Goal: Navigation & Orientation: Find specific page/section

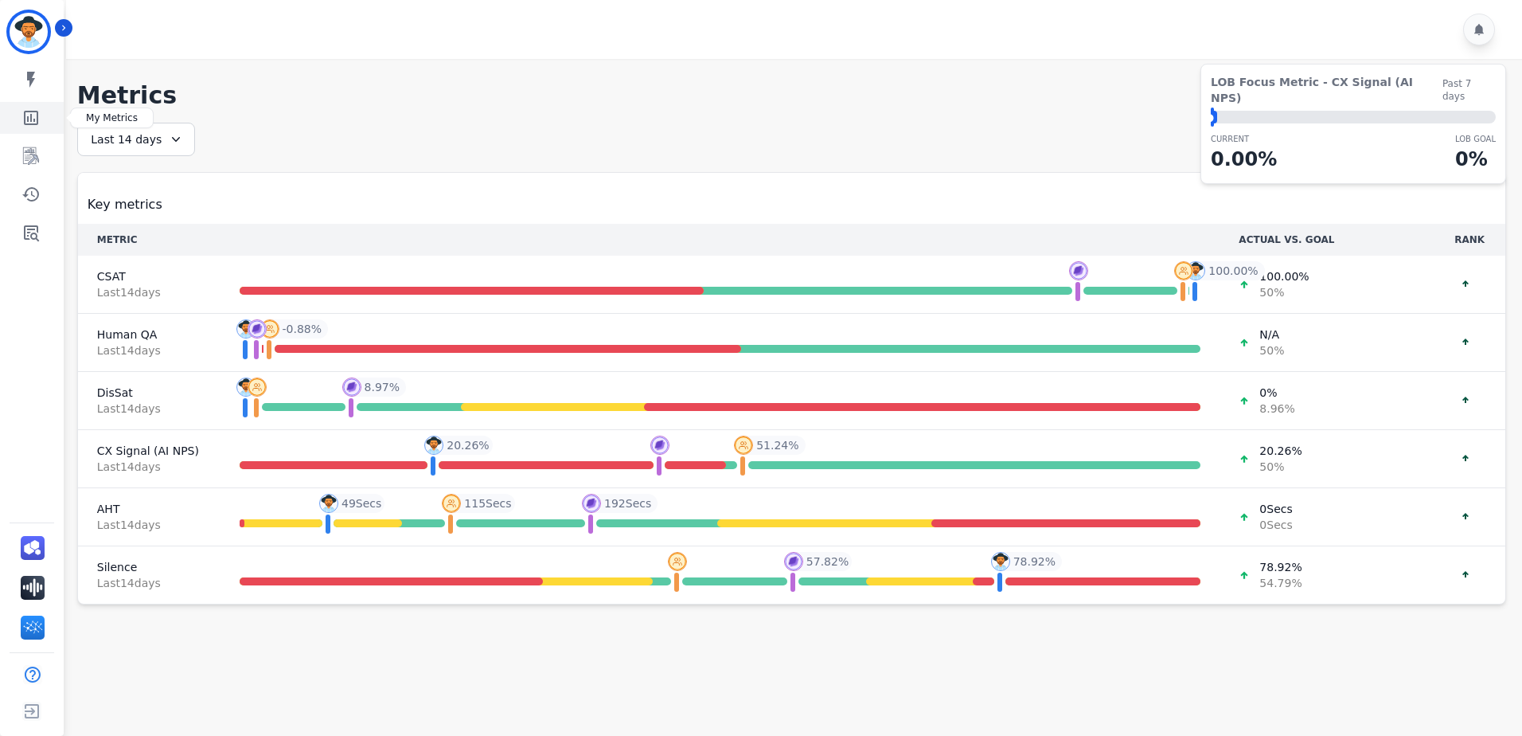
click at [29, 118] on icon "Sidebar" at bounding box center [31, 118] width 14 height 14
click at [32, 157] on icon "Sidebar" at bounding box center [31, 156] width 16 height 18
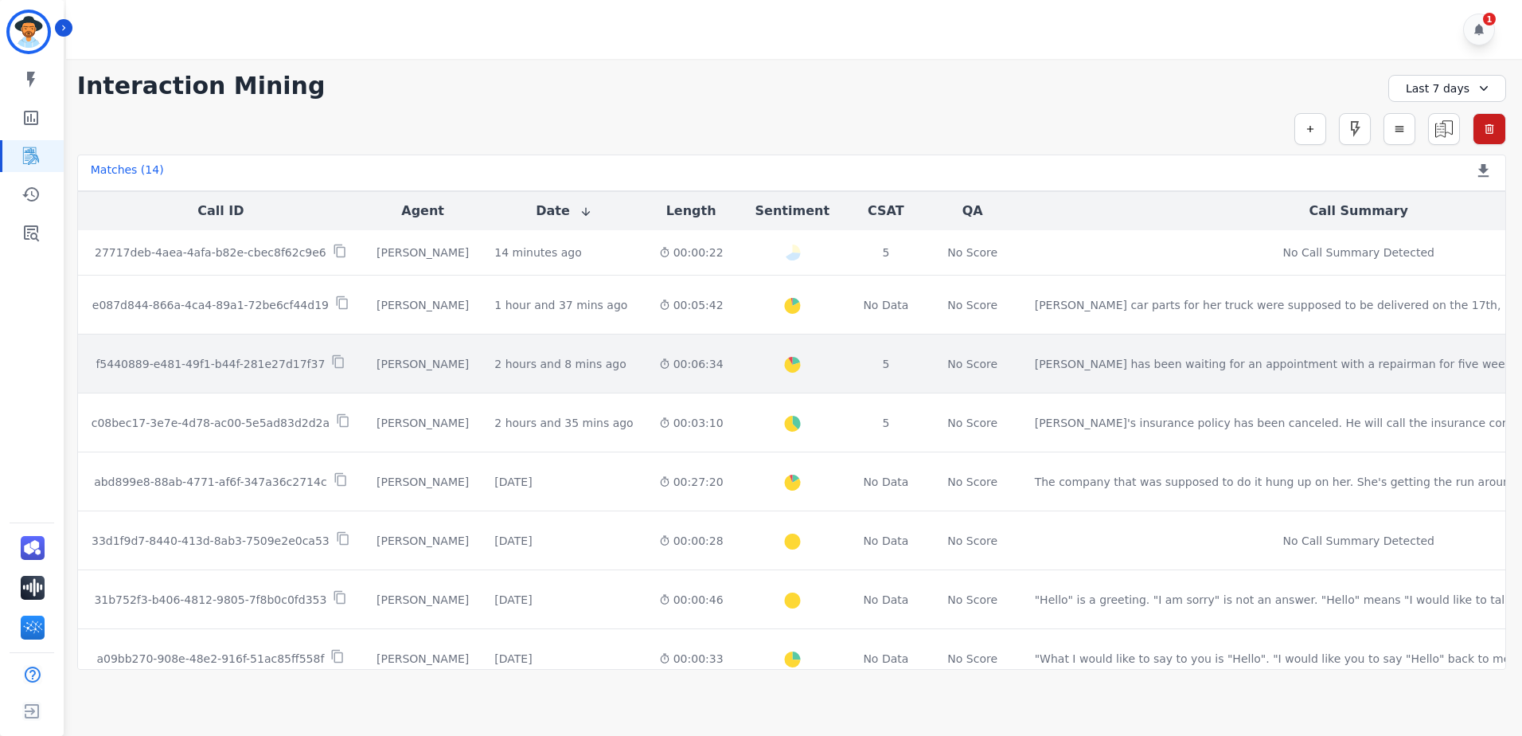
click at [1022, 384] on td "[PERSON_NAME] has been waiting for an appointment with a repairman for five wee…" at bounding box center [1359, 363] width 674 height 59
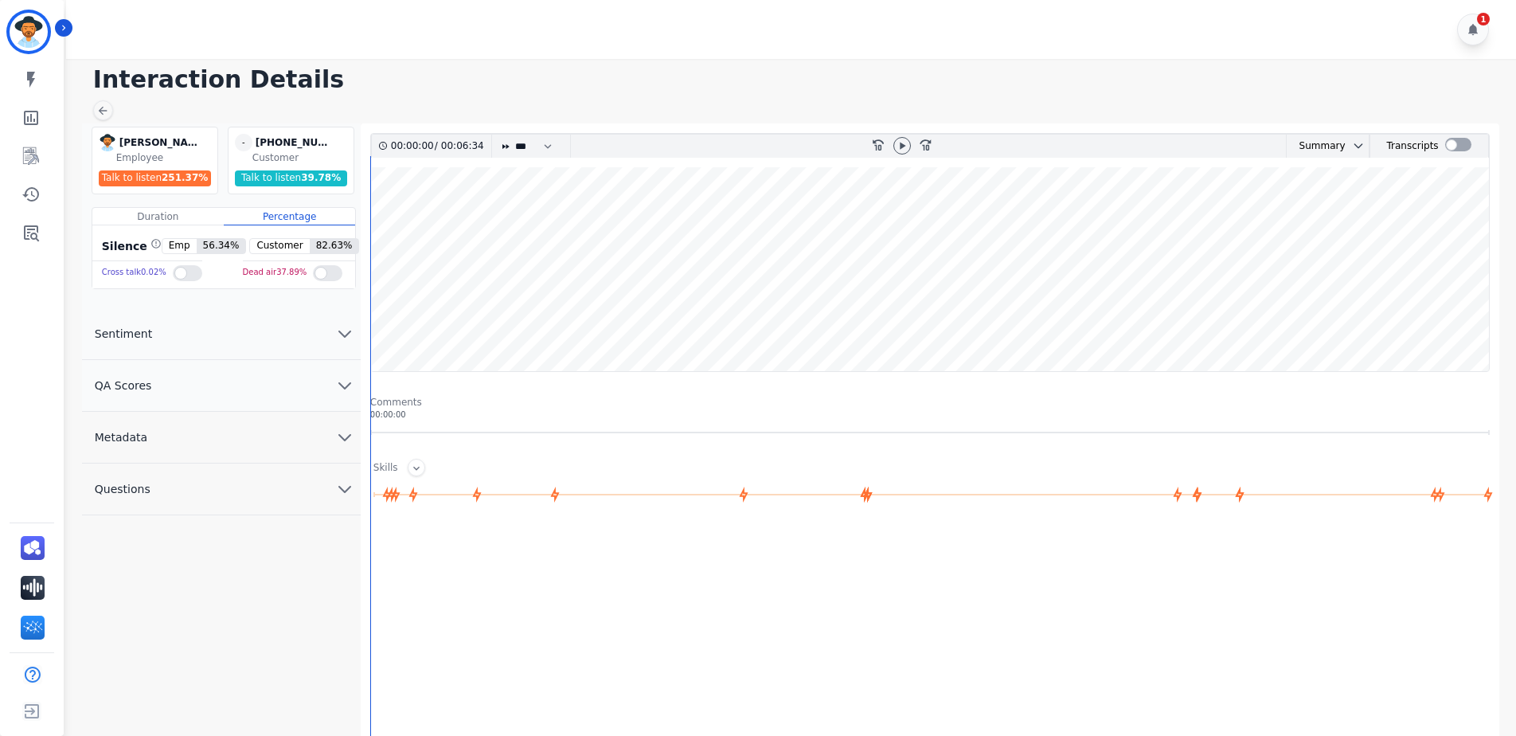
click at [131, 337] on span "Sentiment" at bounding box center [123, 334] width 83 height 16
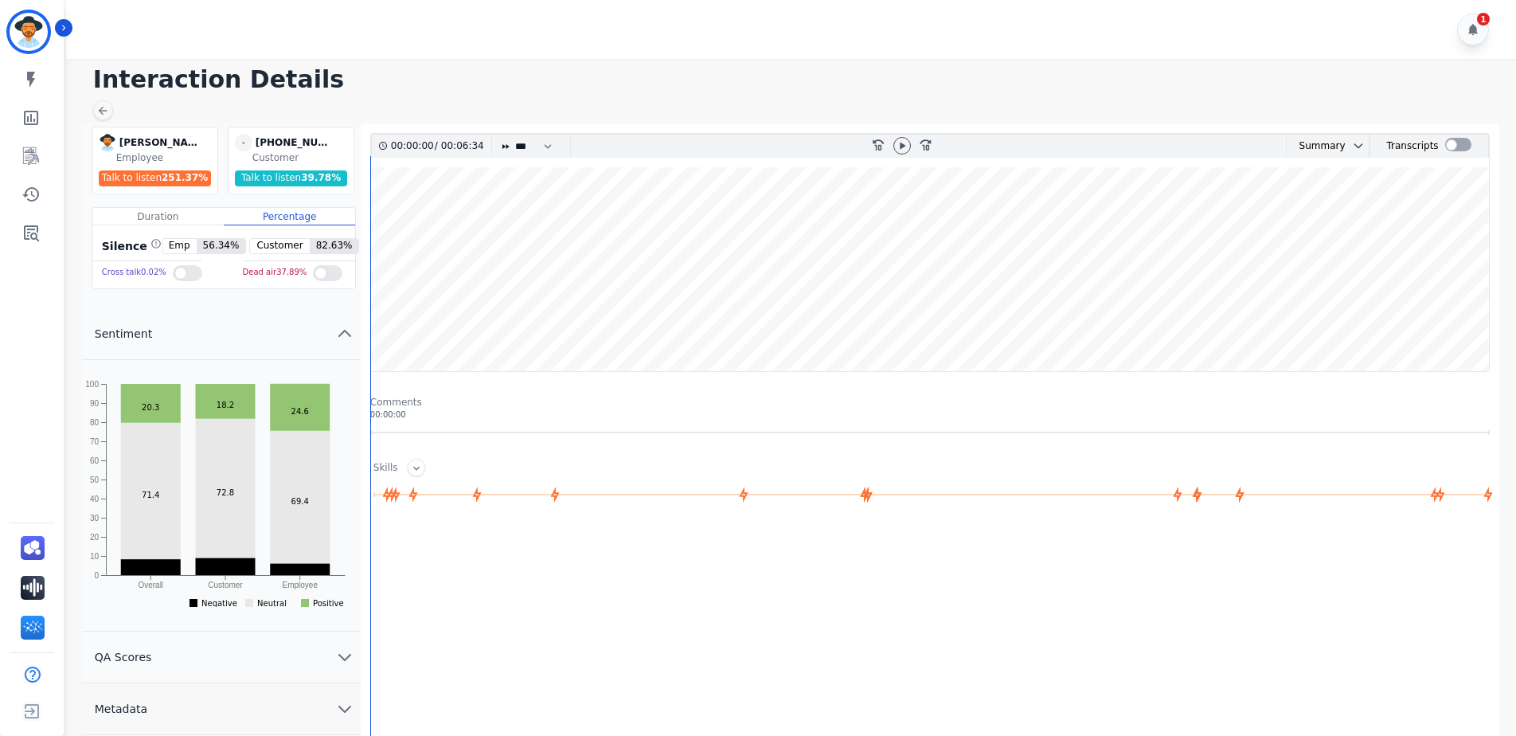
click at [133, 338] on span "Sentiment" at bounding box center [123, 334] width 83 height 16
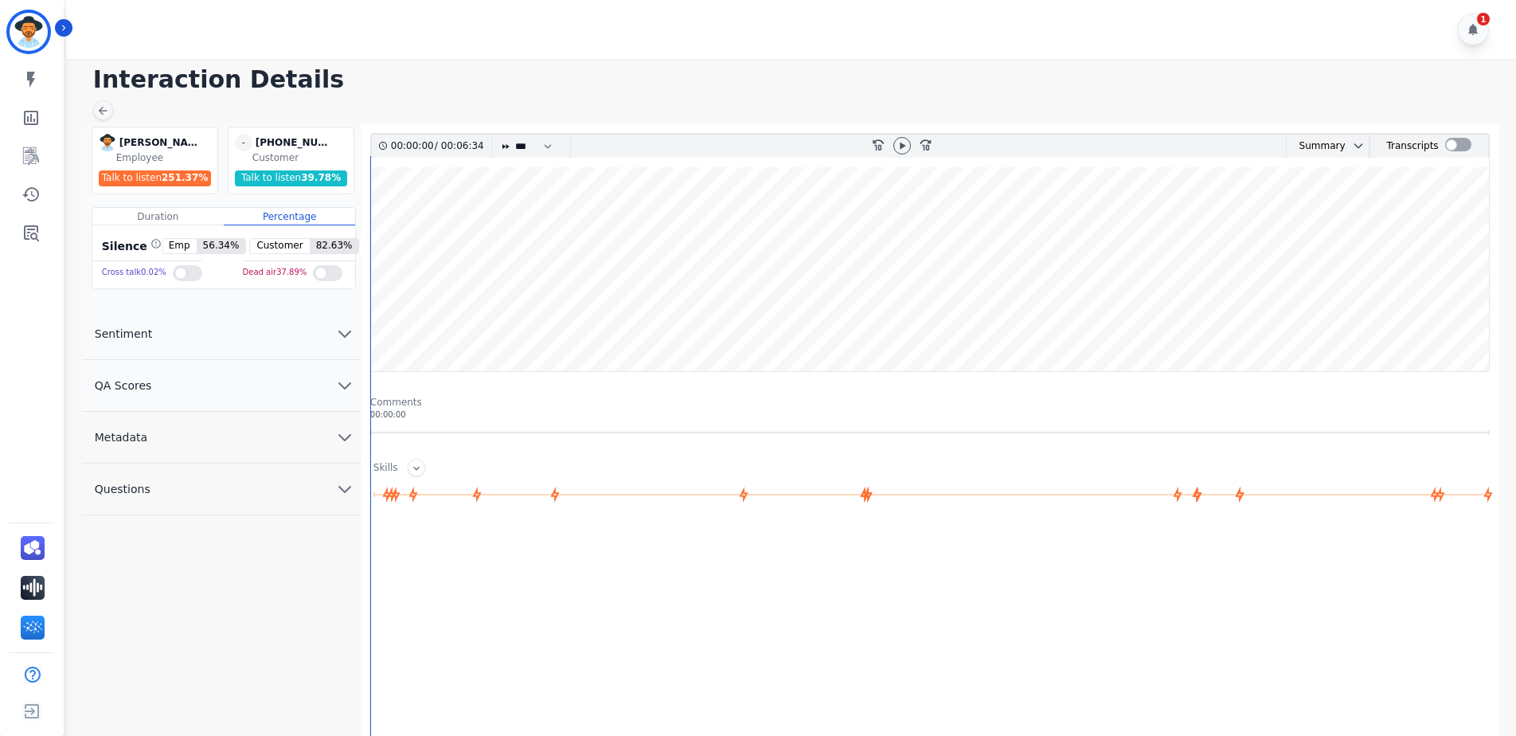
click at [127, 480] on button "Questions" at bounding box center [221, 489] width 279 height 52
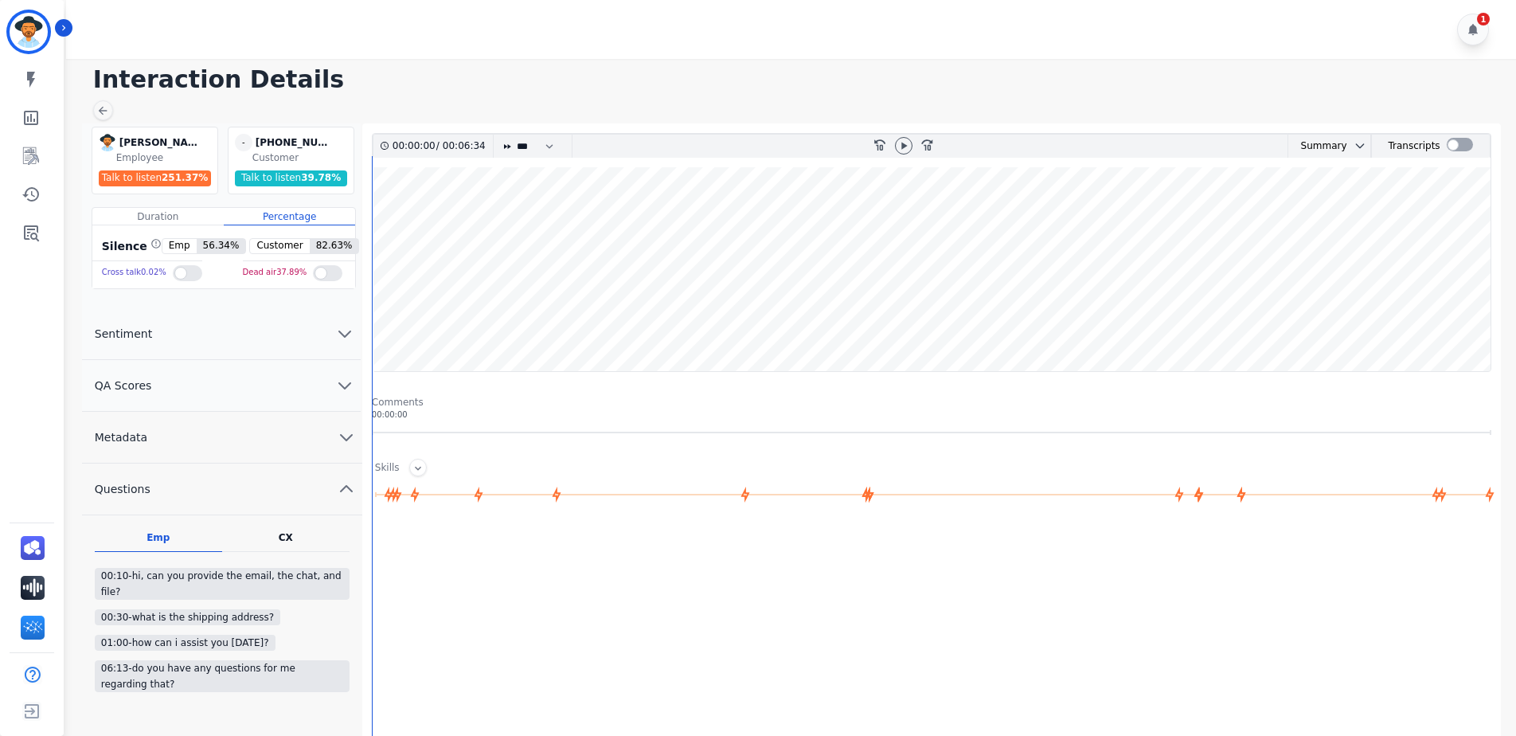
click at [158, 489] on span "Questions" at bounding box center [122, 489] width 81 height 16
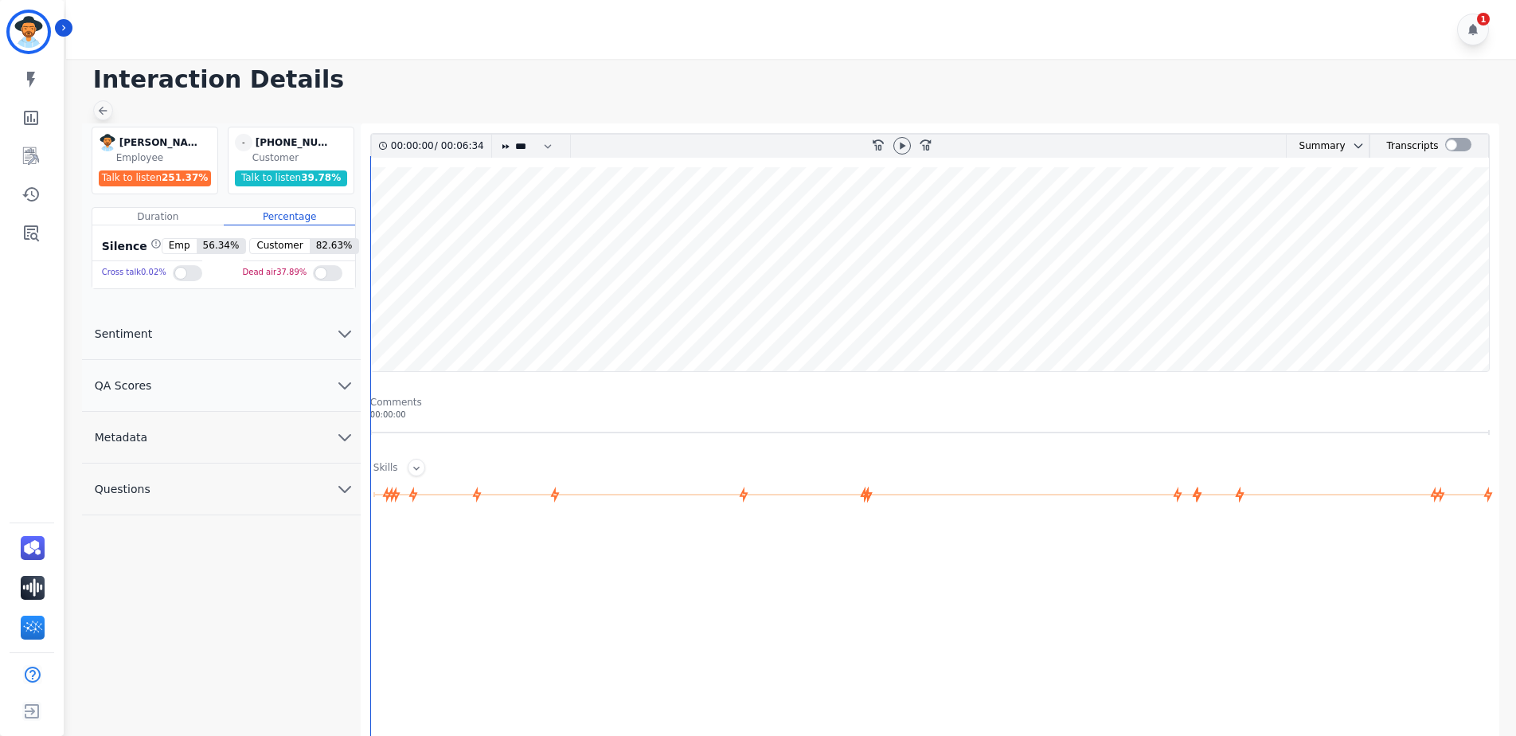
click at [109, 106] on div at bounding box center [103, 110] width 20 height 20
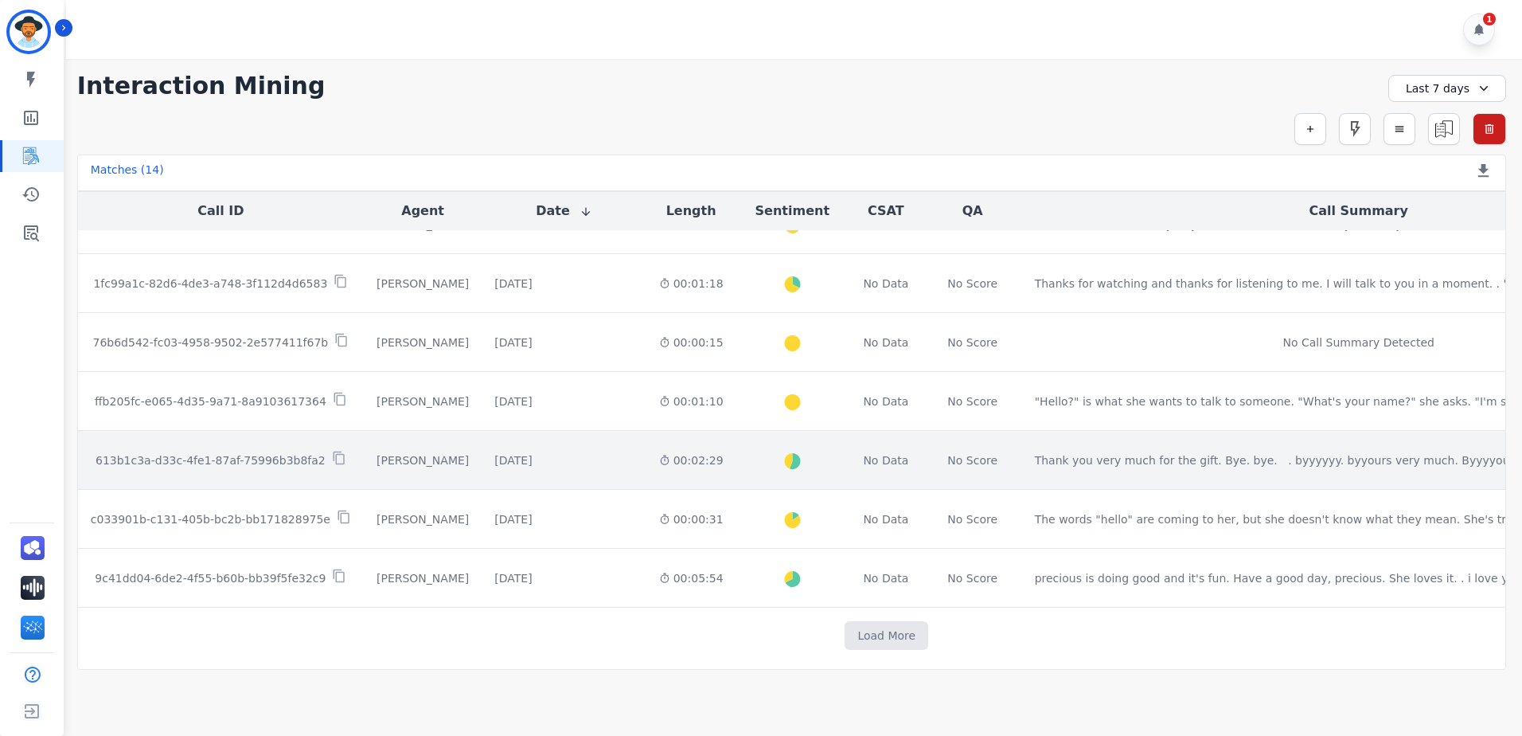
scroll to position [439, 0]
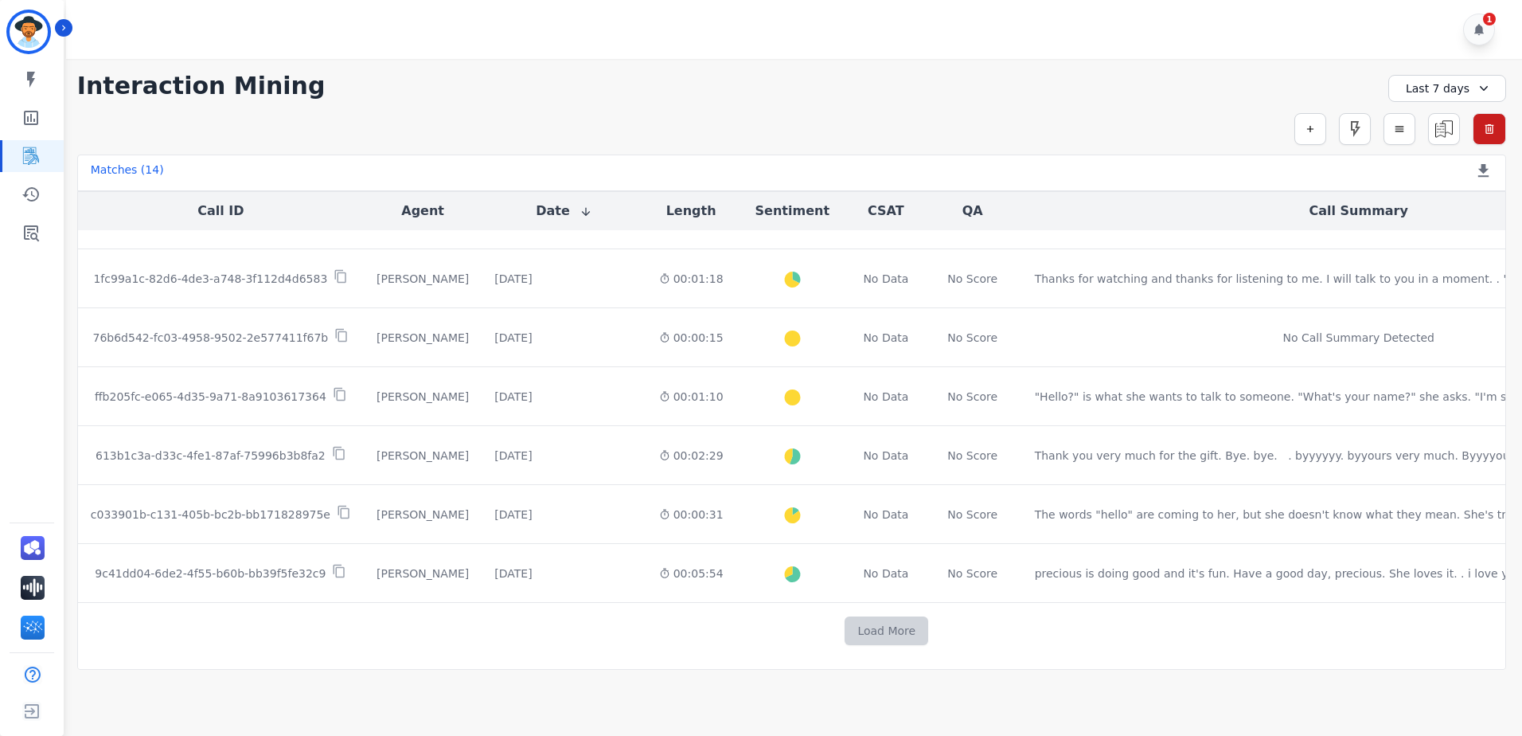
click at [845, 627] on button "Load More" at bounding box center [887, 630] width 84 height 29
click at [845, 631] on button "Load More" at bounding box center [887, 630] width 84 height 29
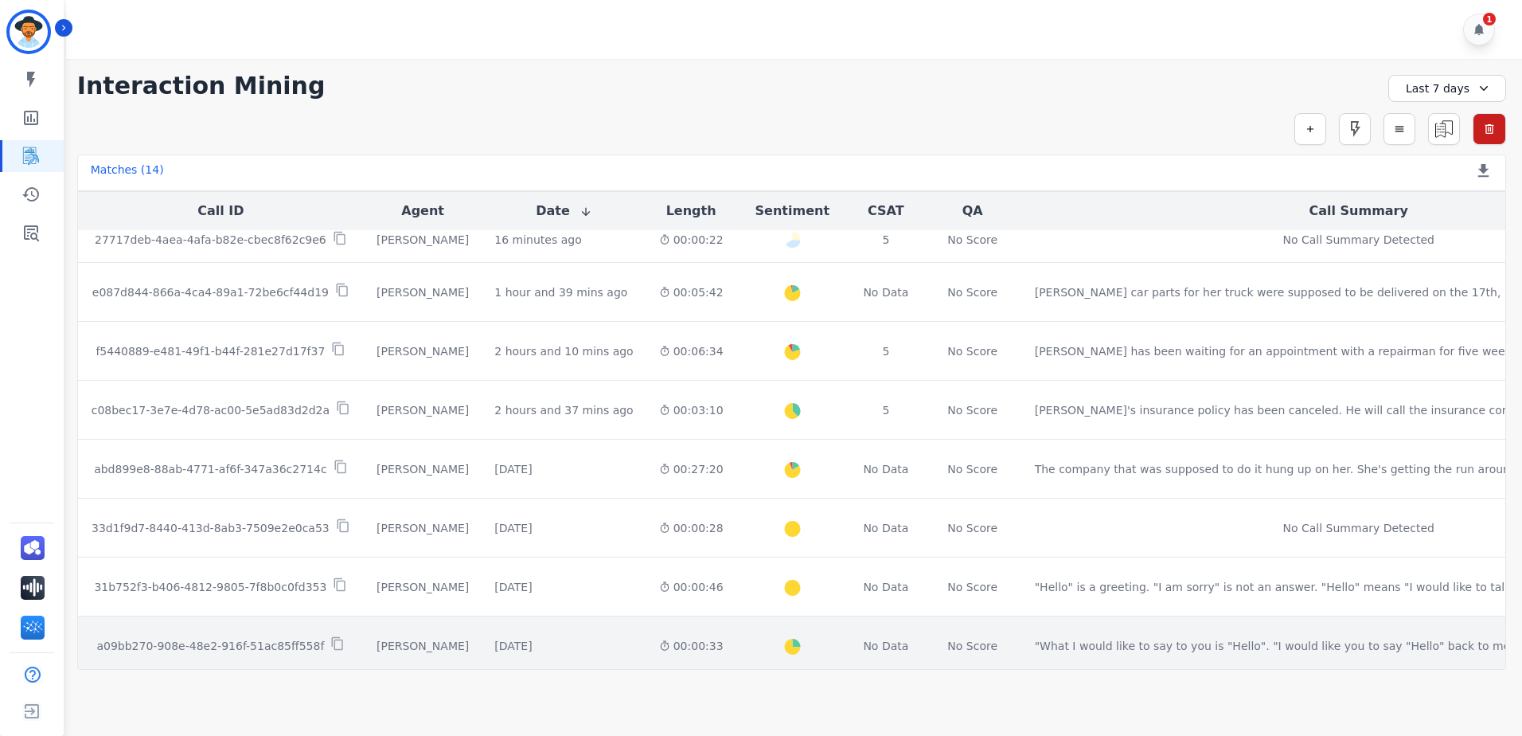
scroll to position [0, 0]
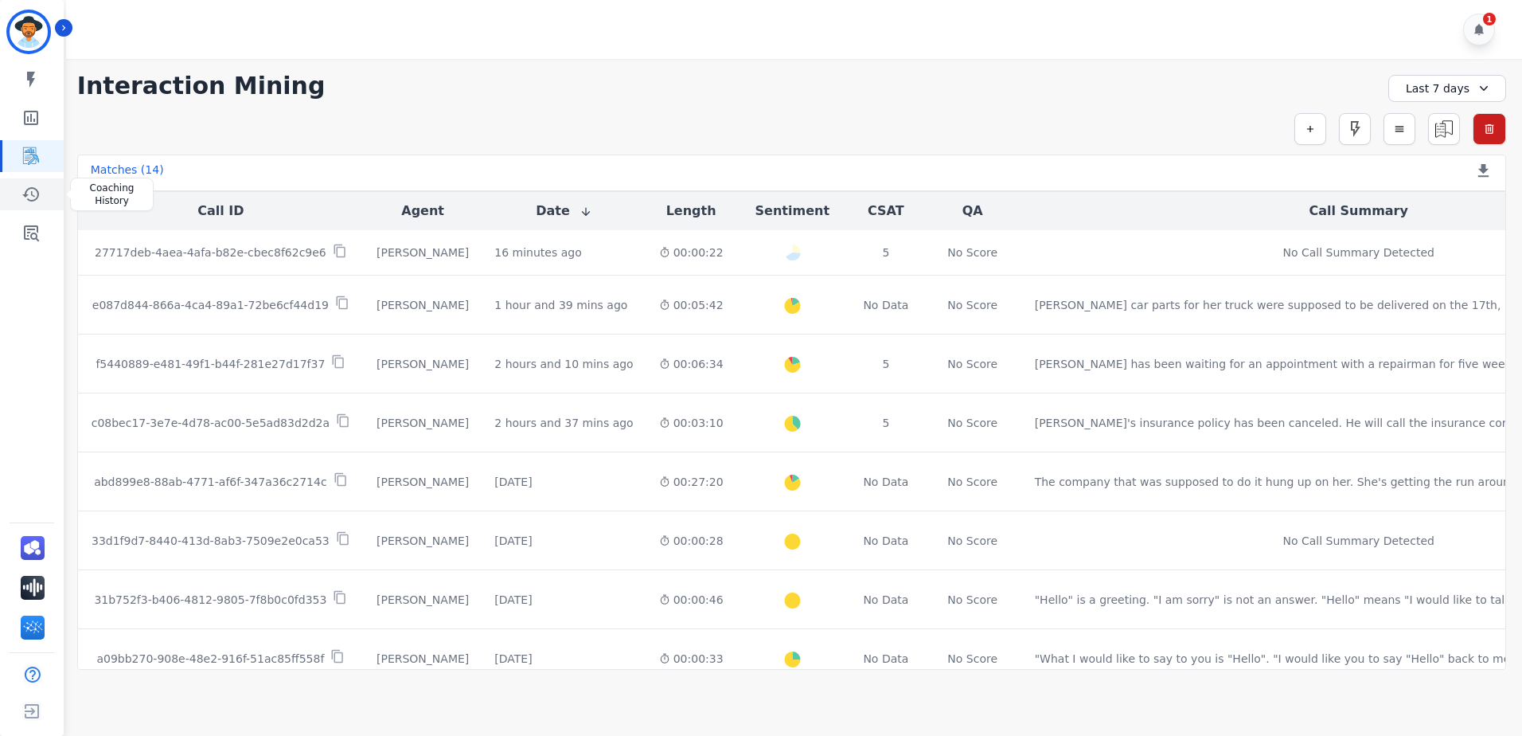
click at [45, 189] on link "Sidebar" at bounding box center [32, 194] width 61 height 32
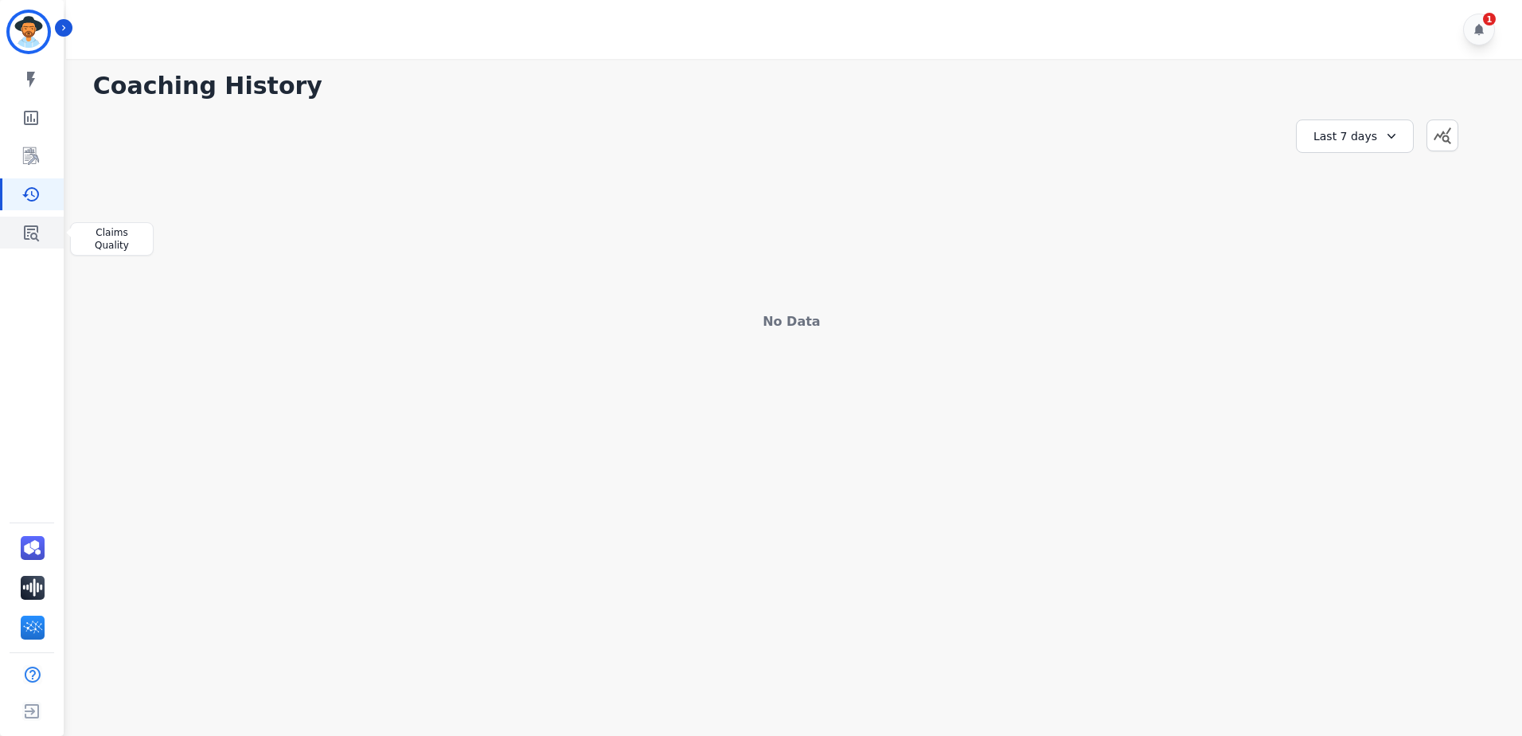
click at [37, 228] on icon "Sidebar" at bounding box center [31, 233] width 15 height 16
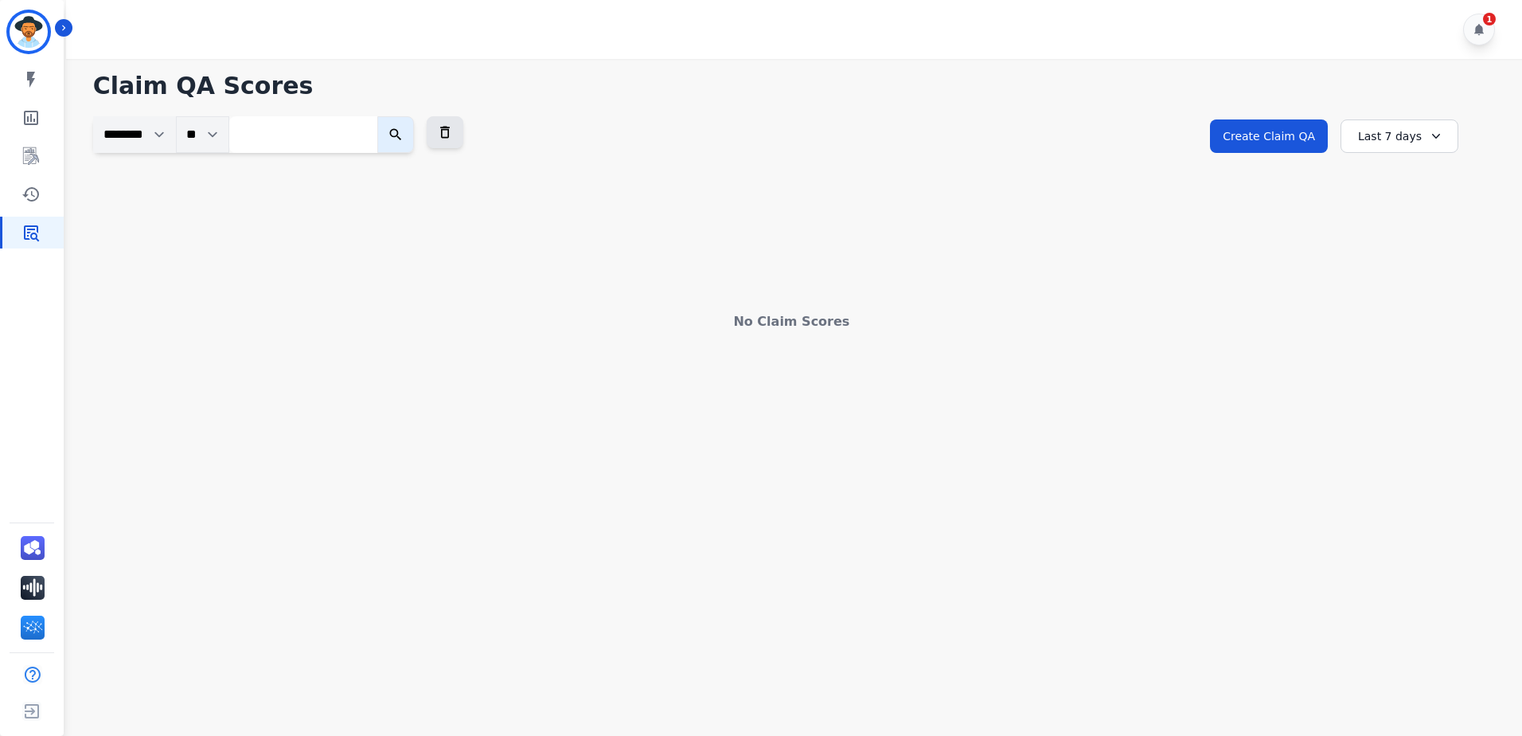
click at [166, 137] on select "********" at bounding box center [134, 134] width 83 height 37
click at [1419, 132] on div "Last 7 days" at bounding box center [1400, 135] width 118 height 33
click at [1409, 254] on li "Last 14 days" at bounding box center [1410, 252] width 80 height 16
click at [1441, 137] on icon at bounding box center [1439, 136] width 16 height 16
click at [1422, 268] on li "Last 30 days" at bounding box center [1410, 272] width 80 height 16
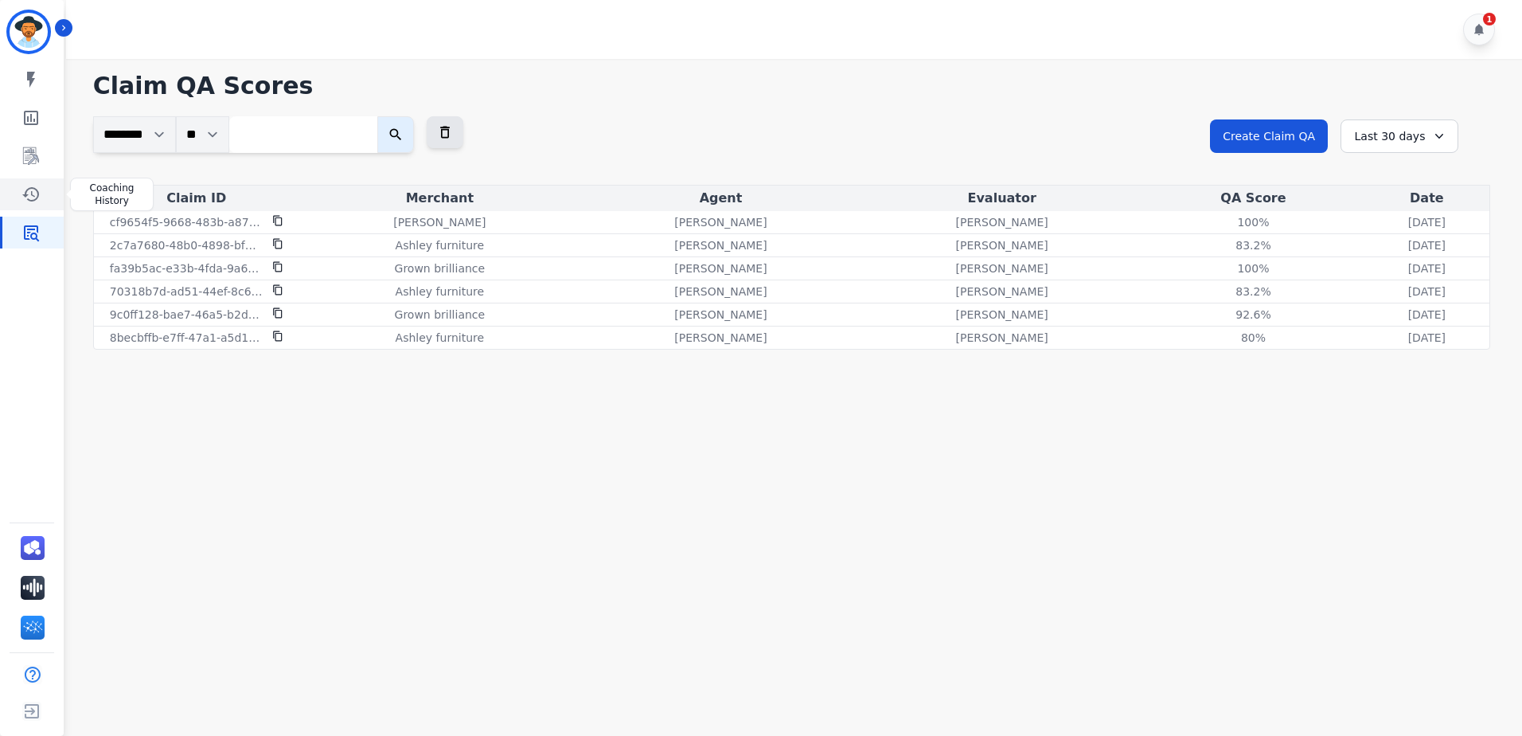
click at [29, 195] on icon "Sidebar" at bounding box center [30, 194] width 19 height 19
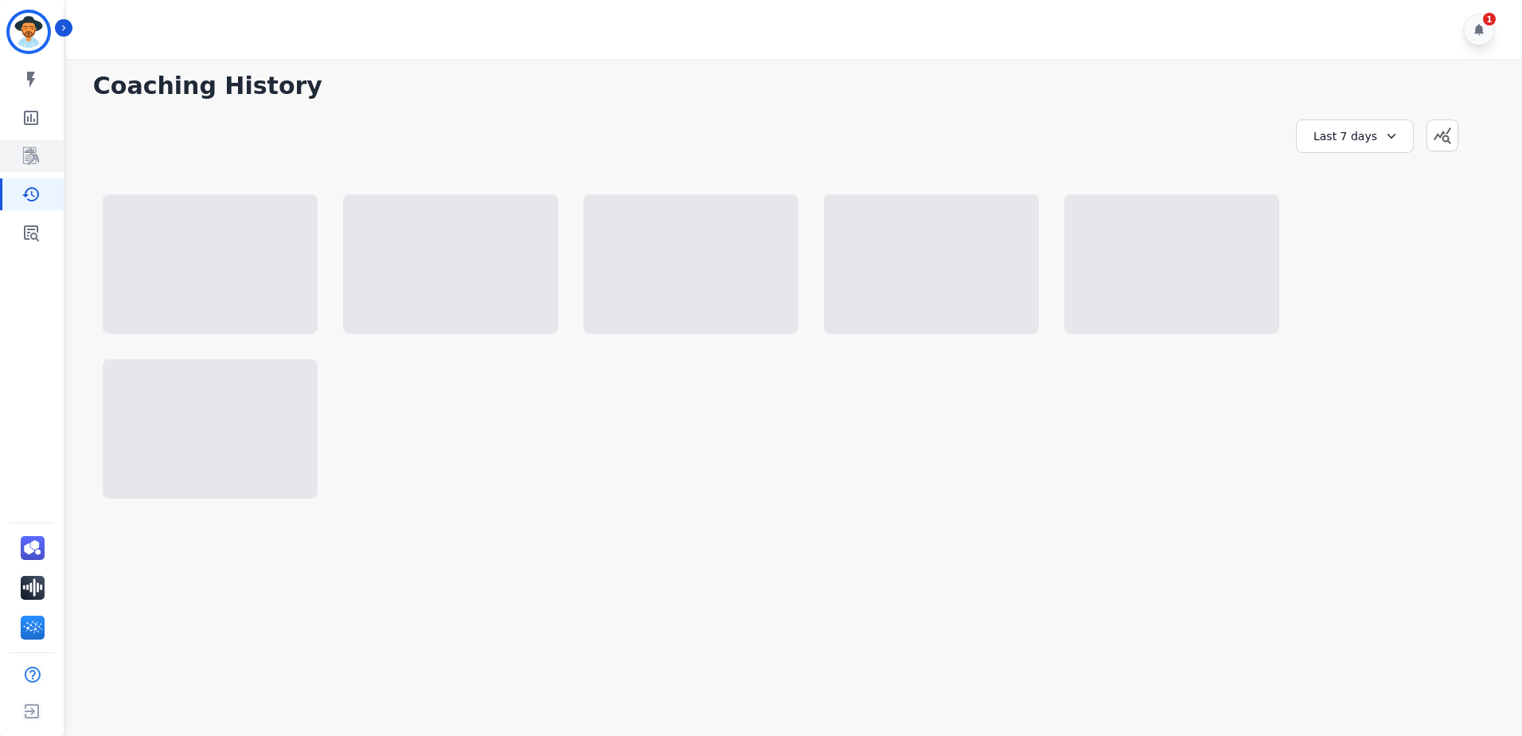
click at [45, 159] on link "Sidebar" at bounding box center [32, 156] width 61 height 32
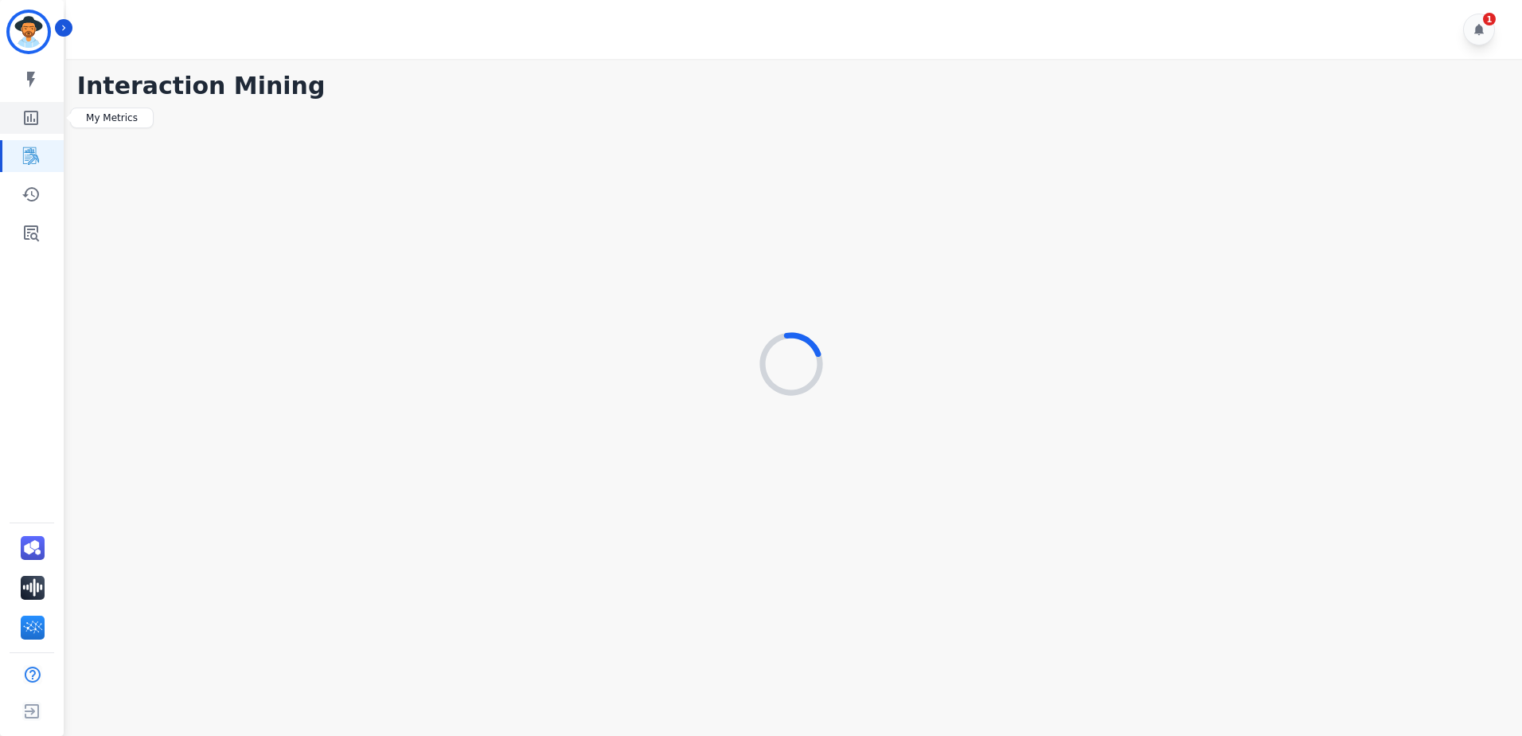
click at [45, 119] on link "Sidebar" at bounding box center [32, 118] width 61 height 32
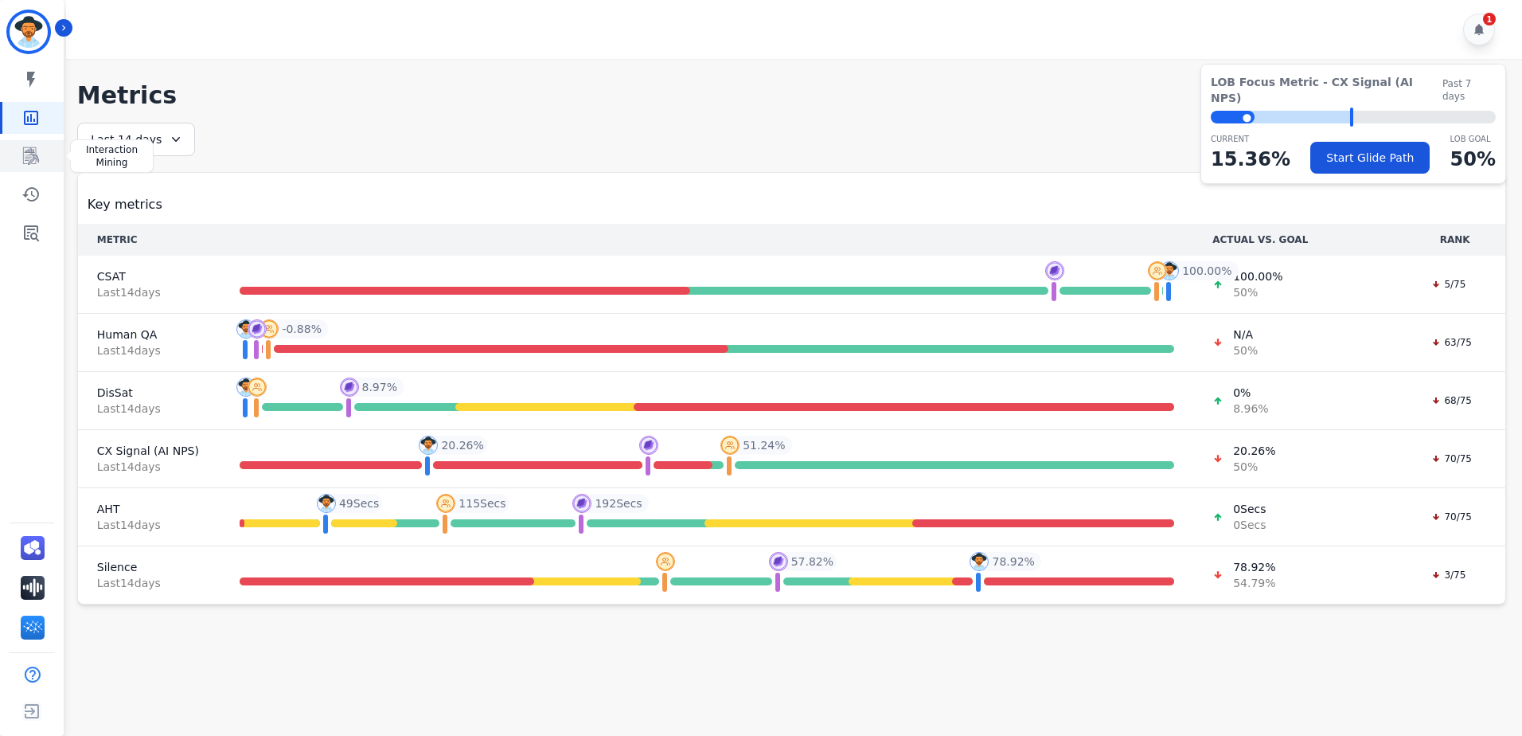
click at [44, 154] on link "Sidebar" at bounding box center [32, 156] width 61 height 32
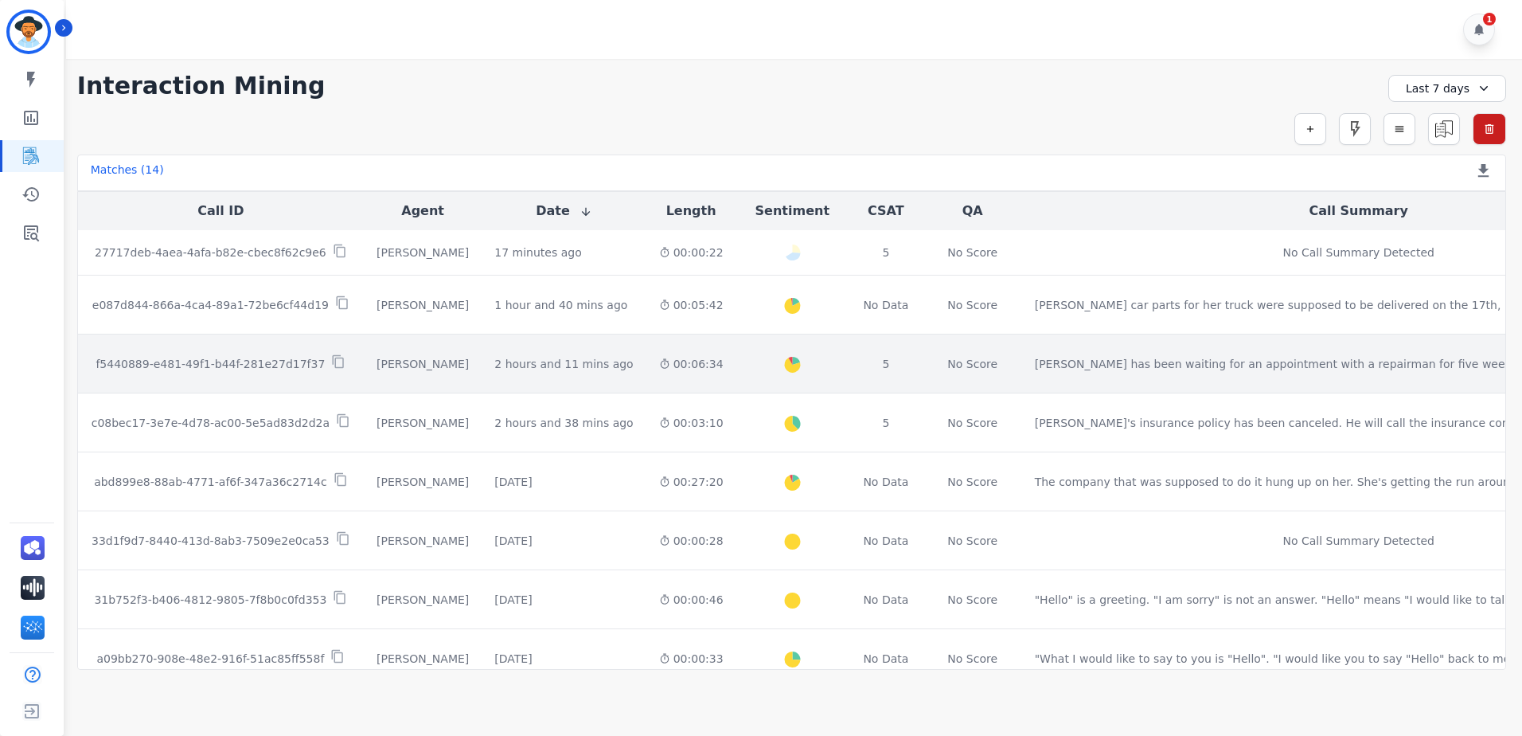
click at [861, 365] on div "5" at bounding box center [885, 364] width 49 height 16
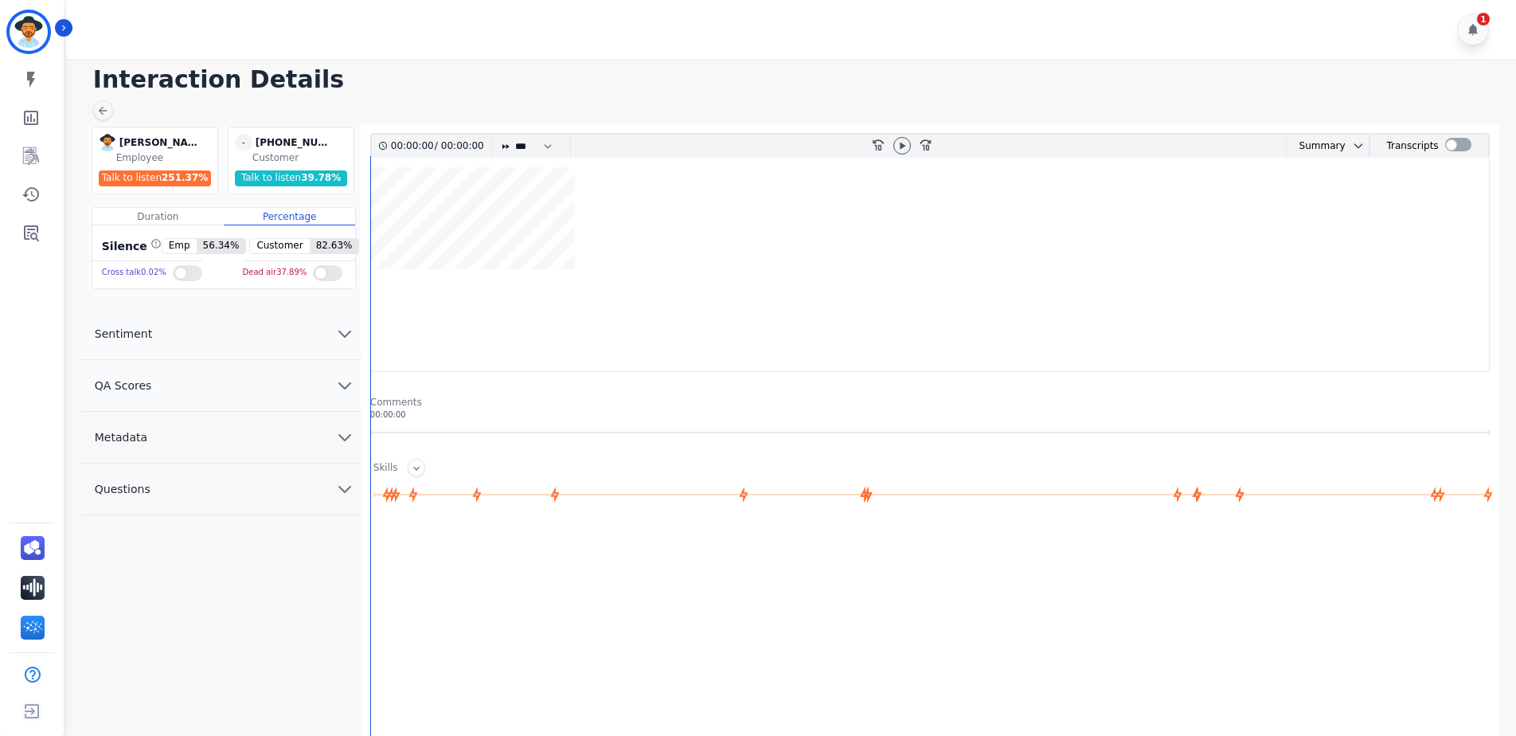
click at [173, 377] on button "QA Scores" at bounding box center [221, 386] width 279 height 52
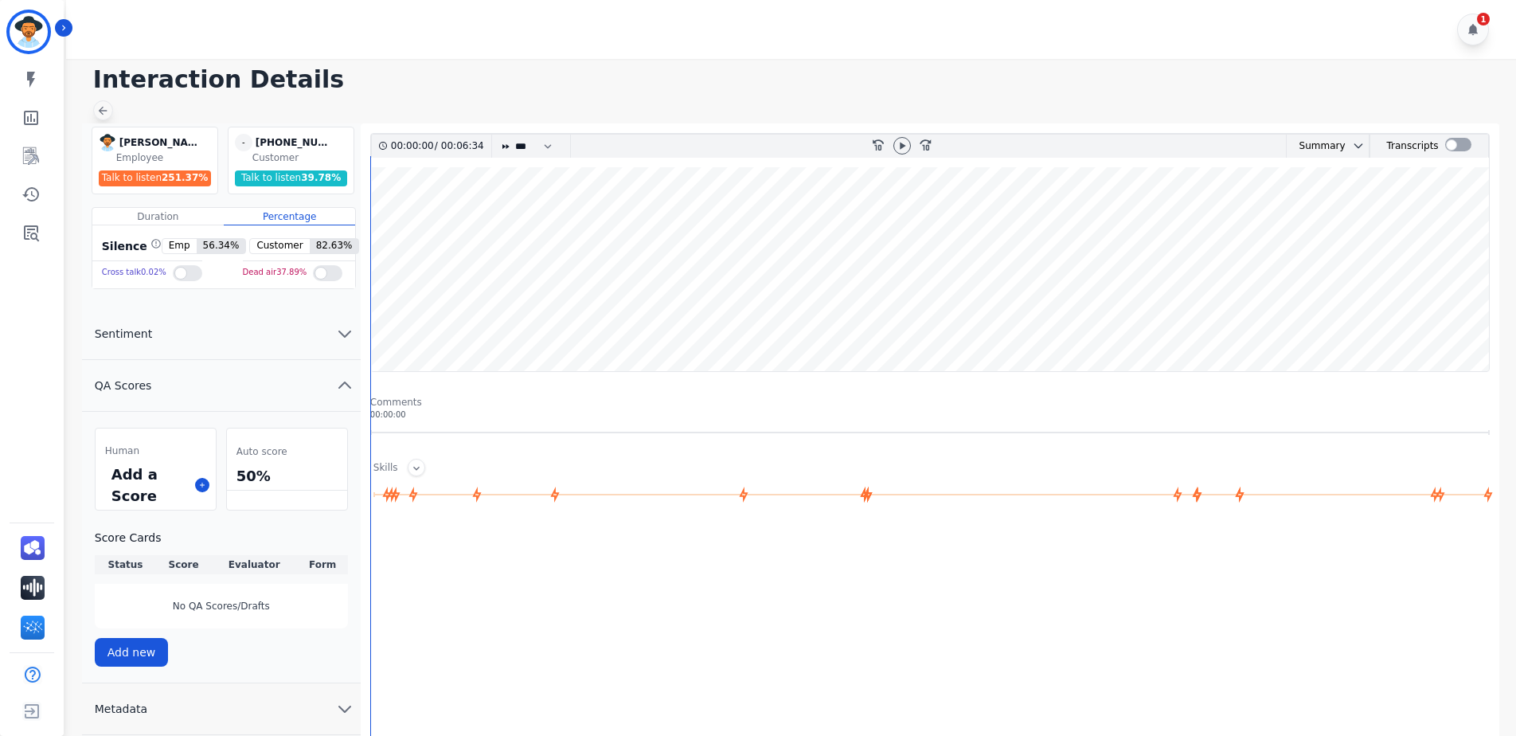
click at [99, 103] on div at bounding box center [103, 110] width 20 height 20
